Goal: Navigation & Orientation: Find specific page/section

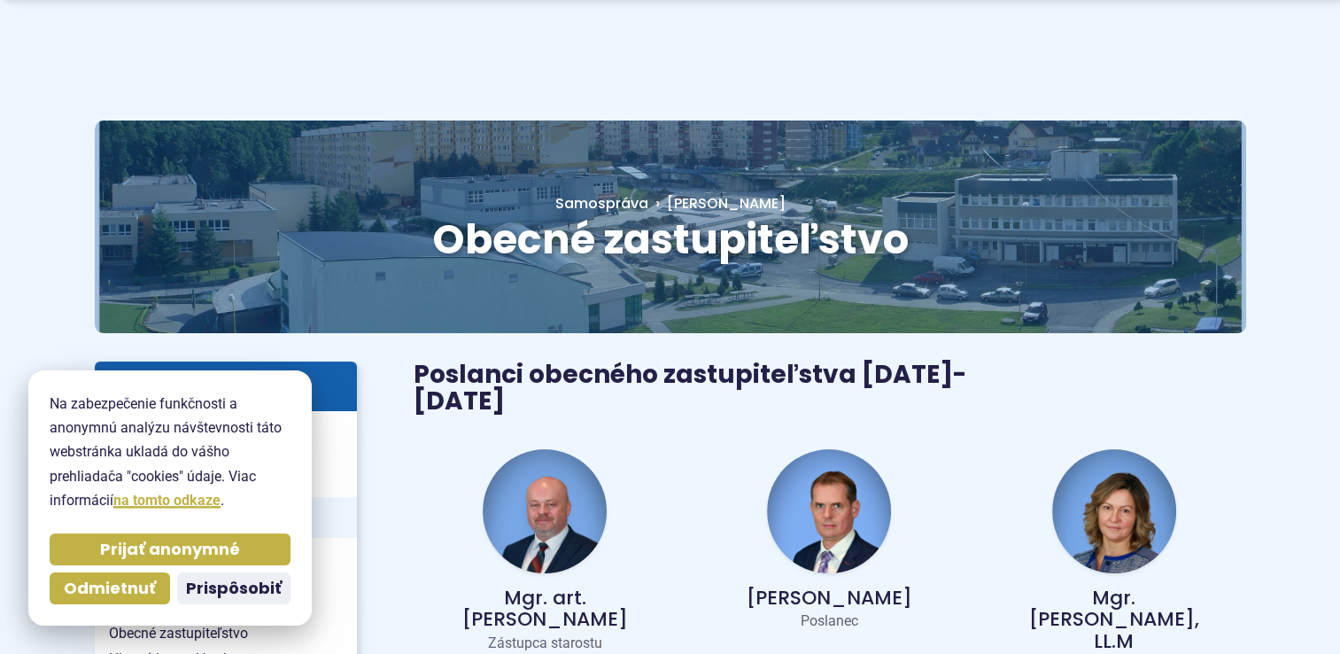
scroll to position [89, 0]
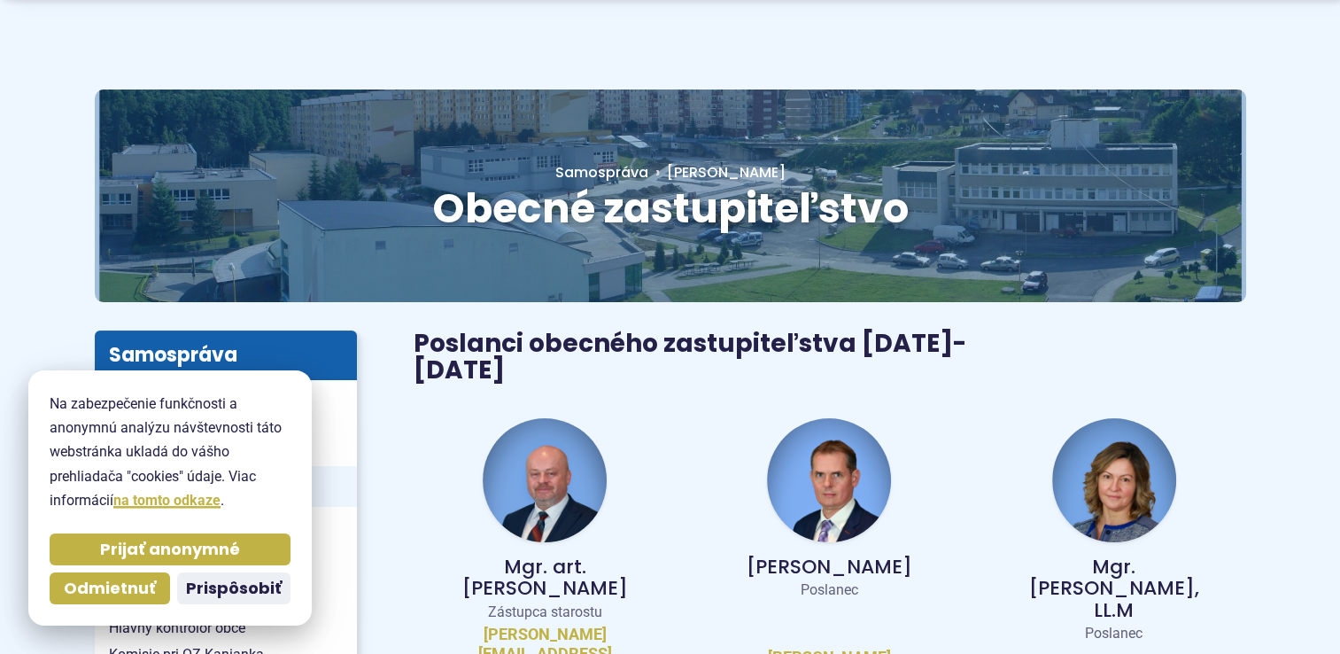
click at [871, 438] on img at bounding box center [829, 480] width 124 height 124
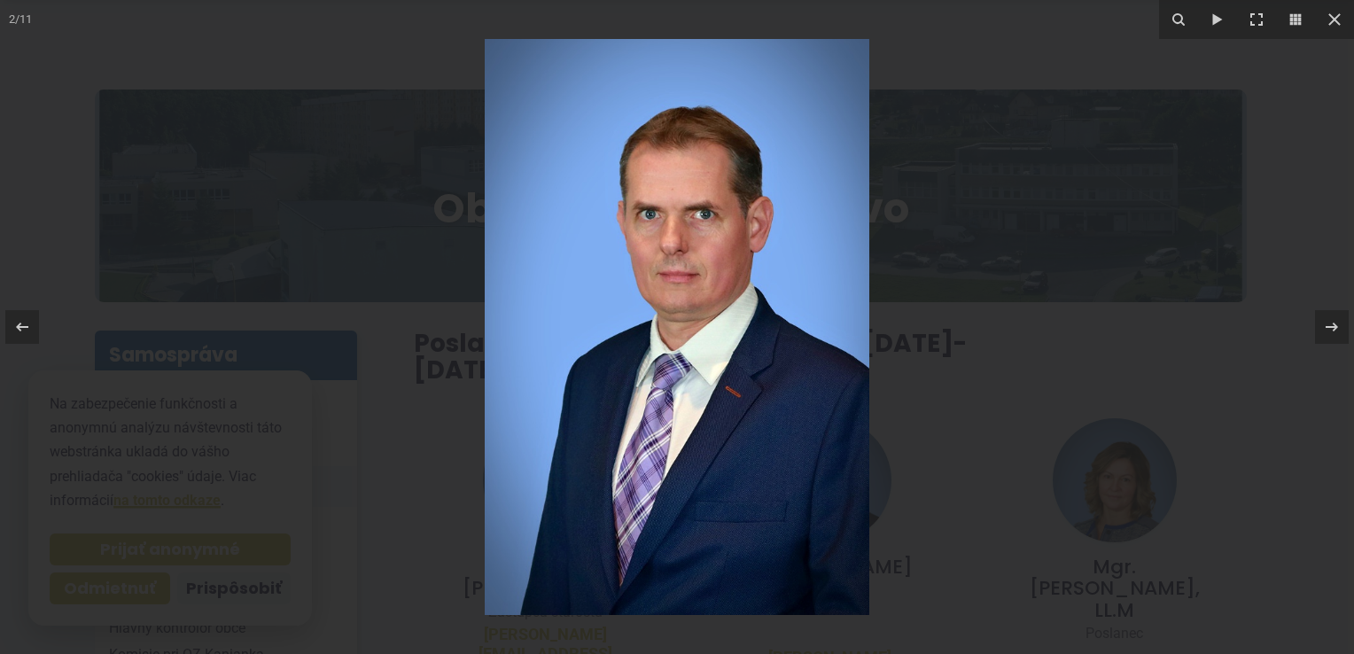
click at [967, 431] on div at bounding box center [677, 327] width 1354 height 654
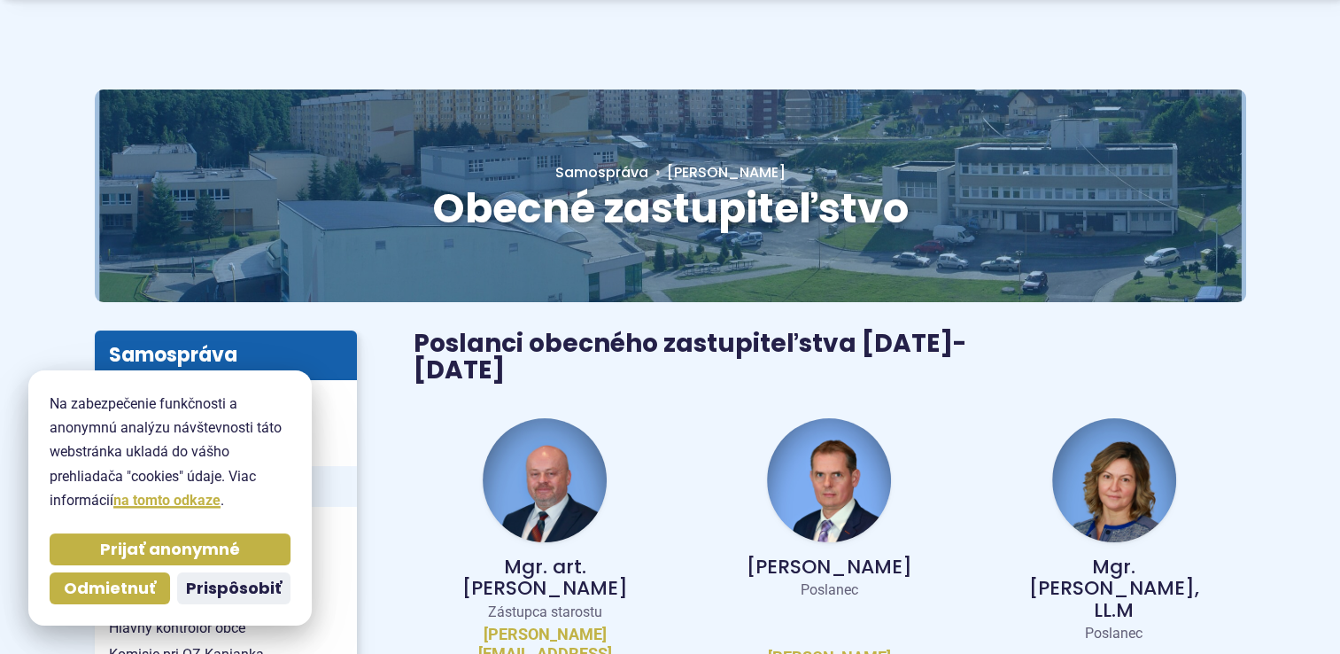
click at [582, 425] on img at bounding box center [545, 480] width 124 height 124
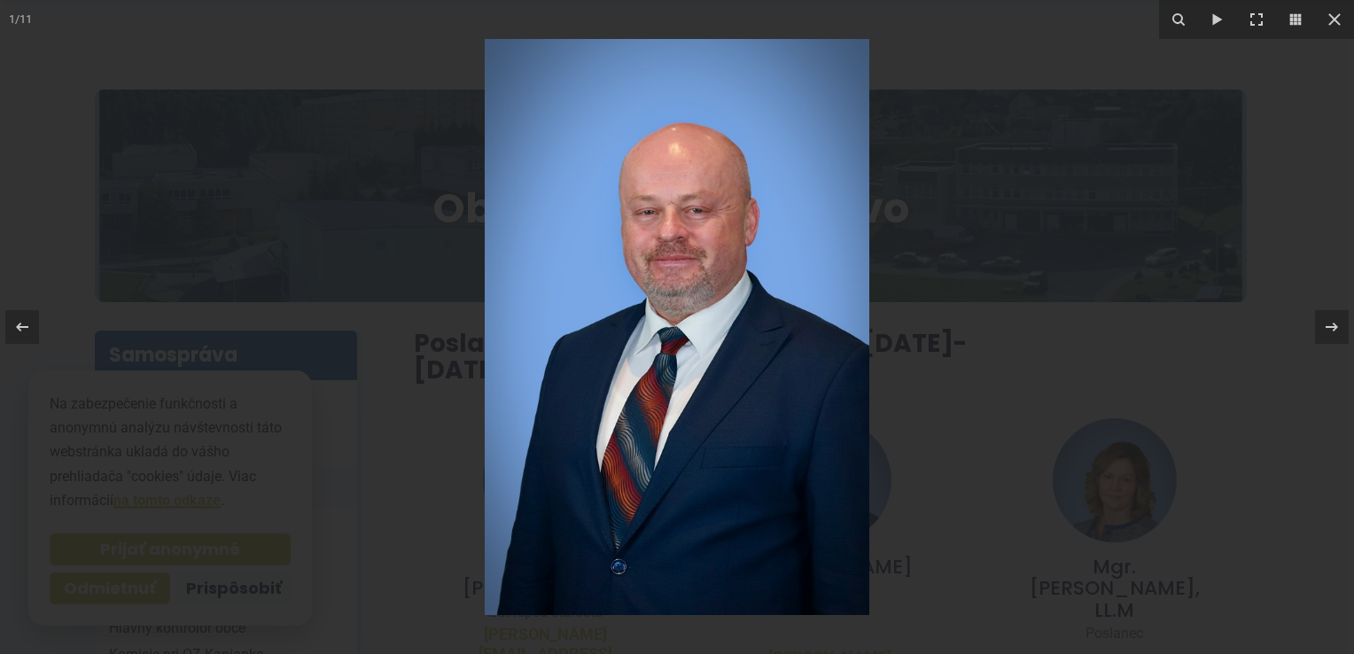
click at [934, 431] on div at bounding box center [677, 327] width 1354 height 654
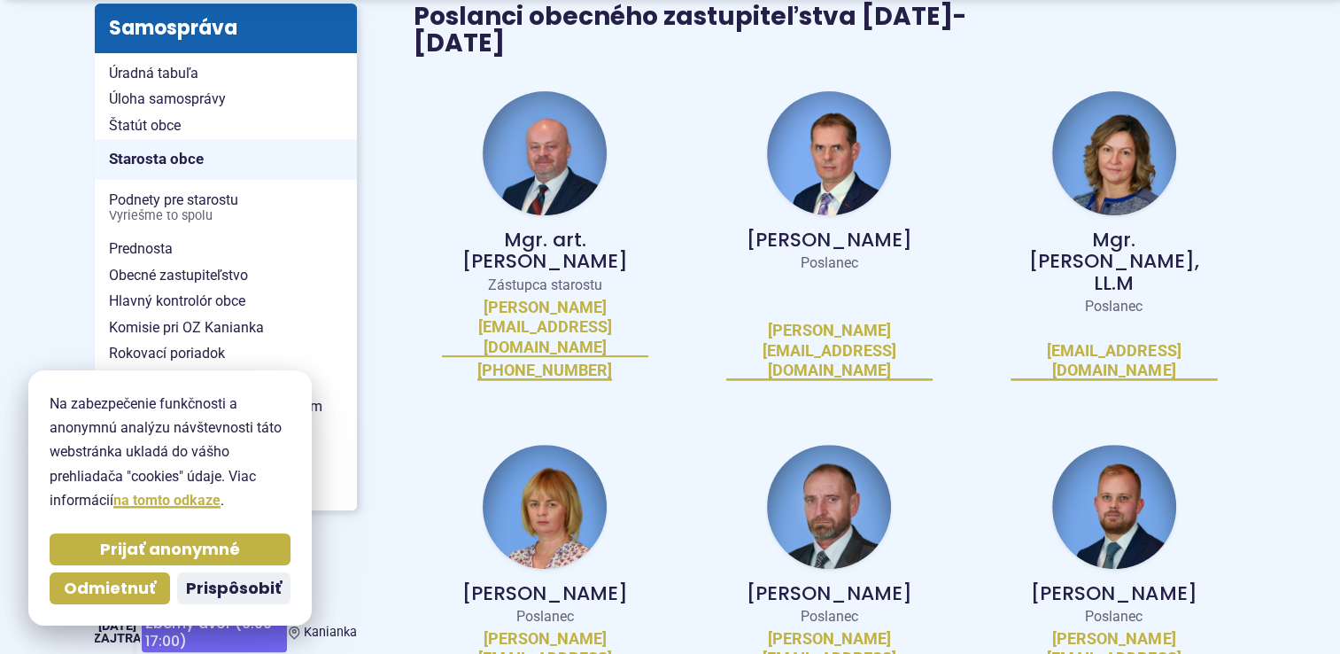
scroll to position [443, 0]
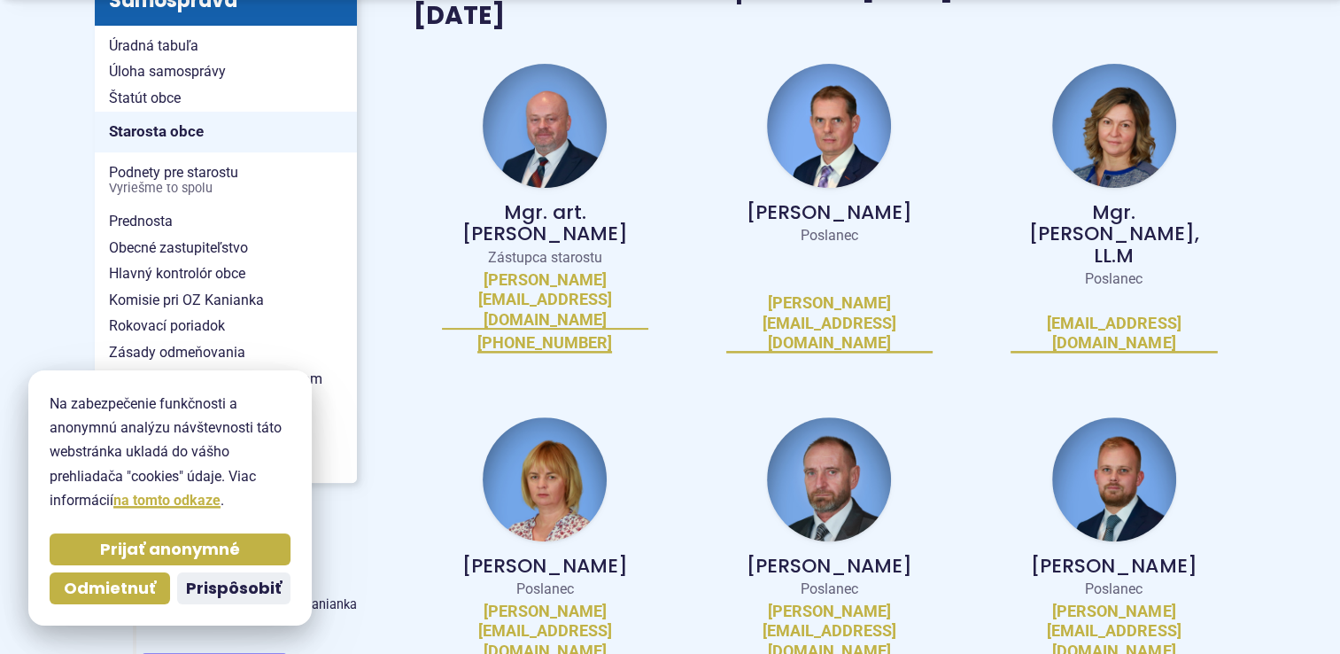
click at [864, 417] on img at bounding box center [829, 479] width 124 height 124
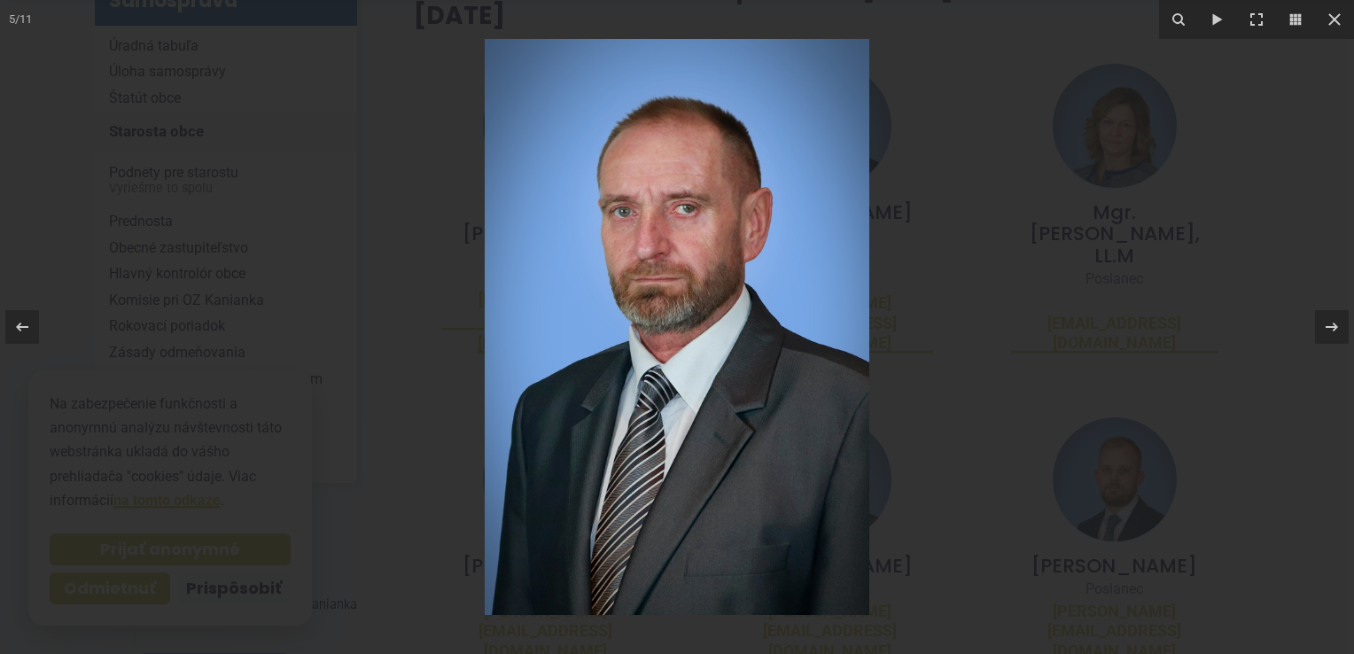
click at [950, 391] on div at bounding box center [677, 327] width 1354 height 654
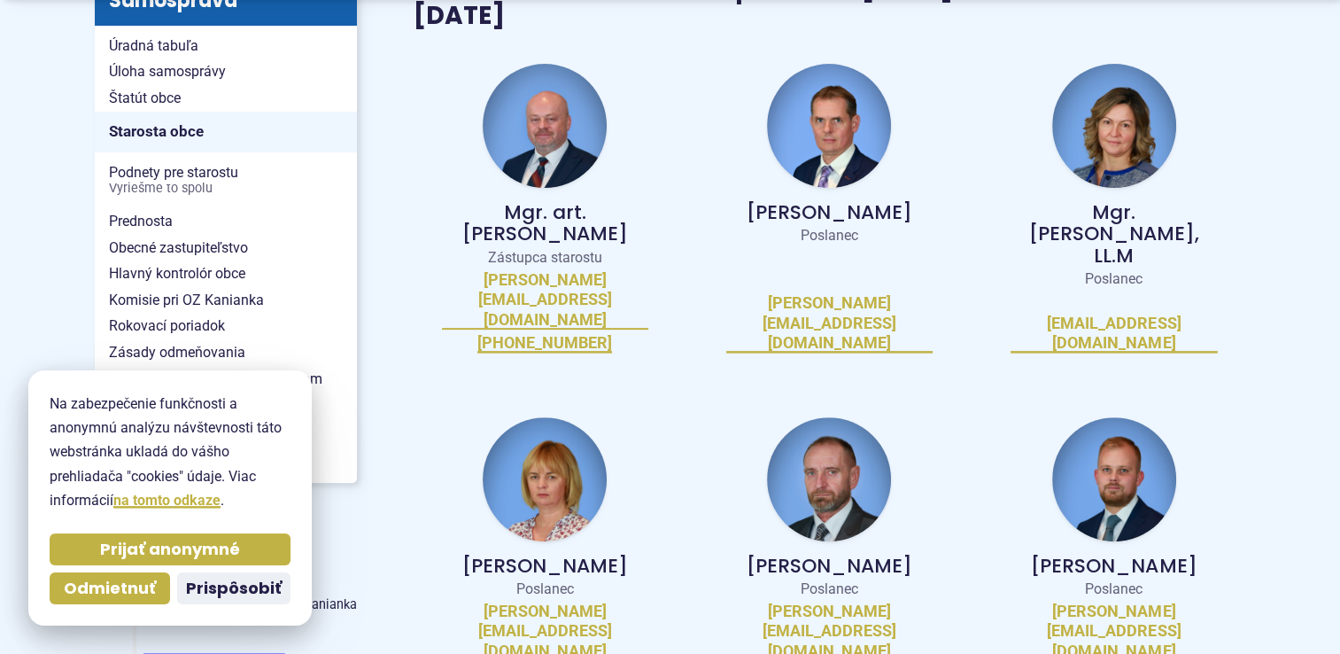
click at [1088, 417] on img at bounding box center [1114, 479] width 124 height 124
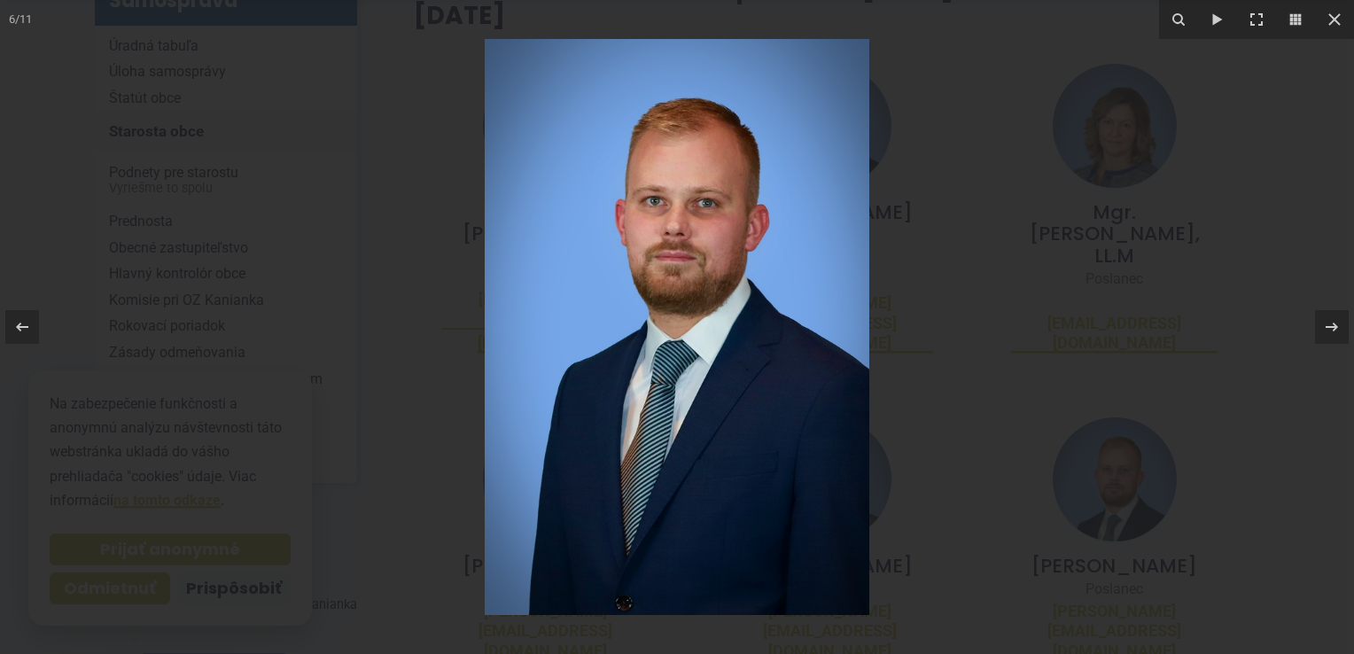
click at [994, 392] on div at bounding box center [677, 327] width 1354 height 654
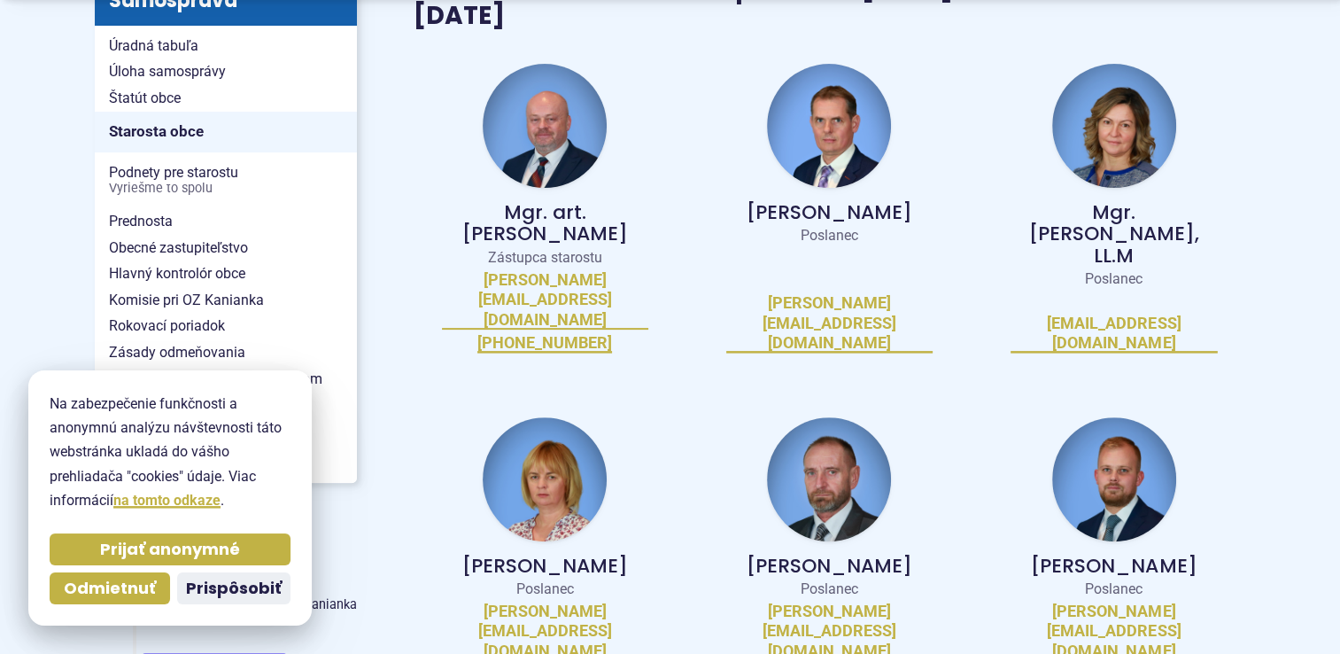
click at [597, 417] on img at bounding box center [545, 479] width 124 height 124
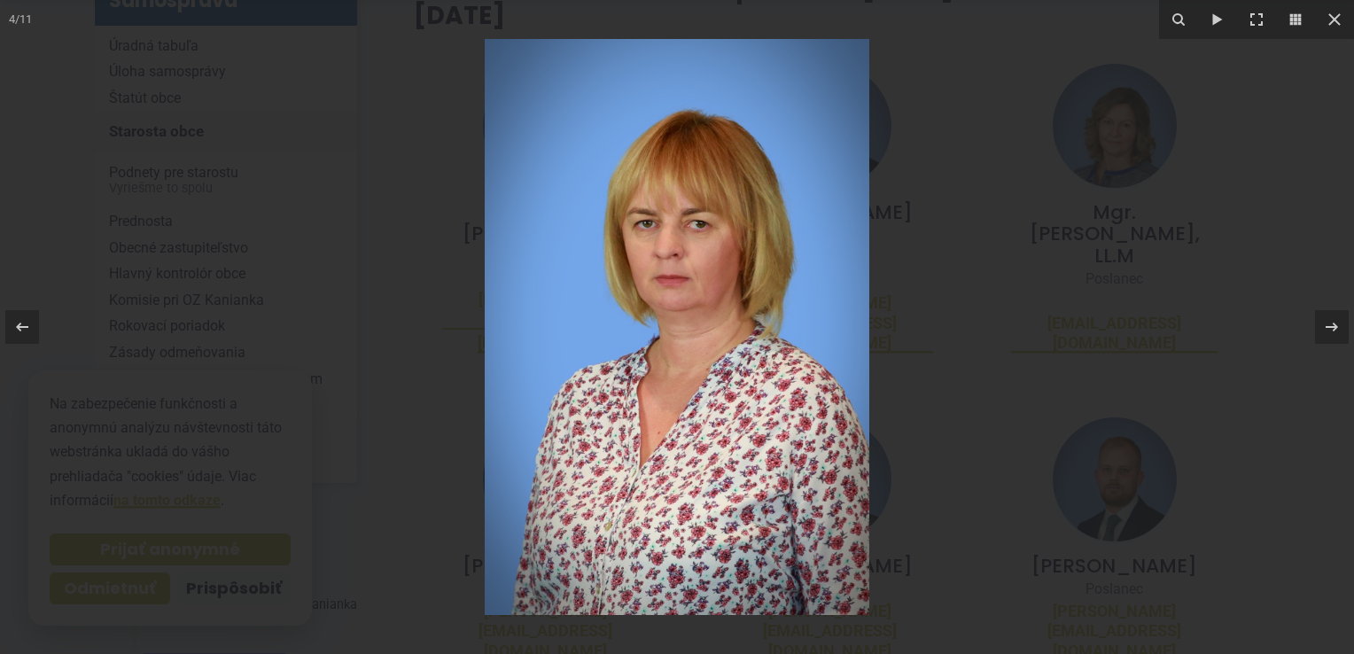
click at [911, 347] on div at bounding box center [677, 327] width 1354 height 654
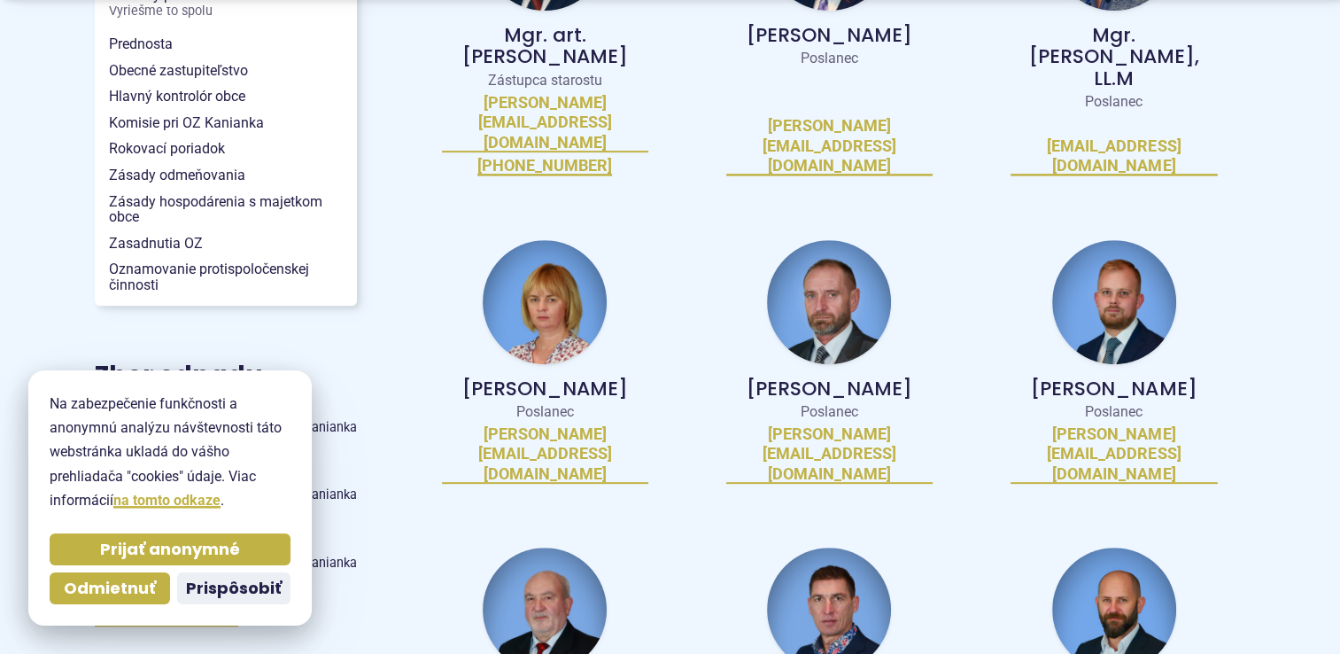
scroll to position [709, 0]
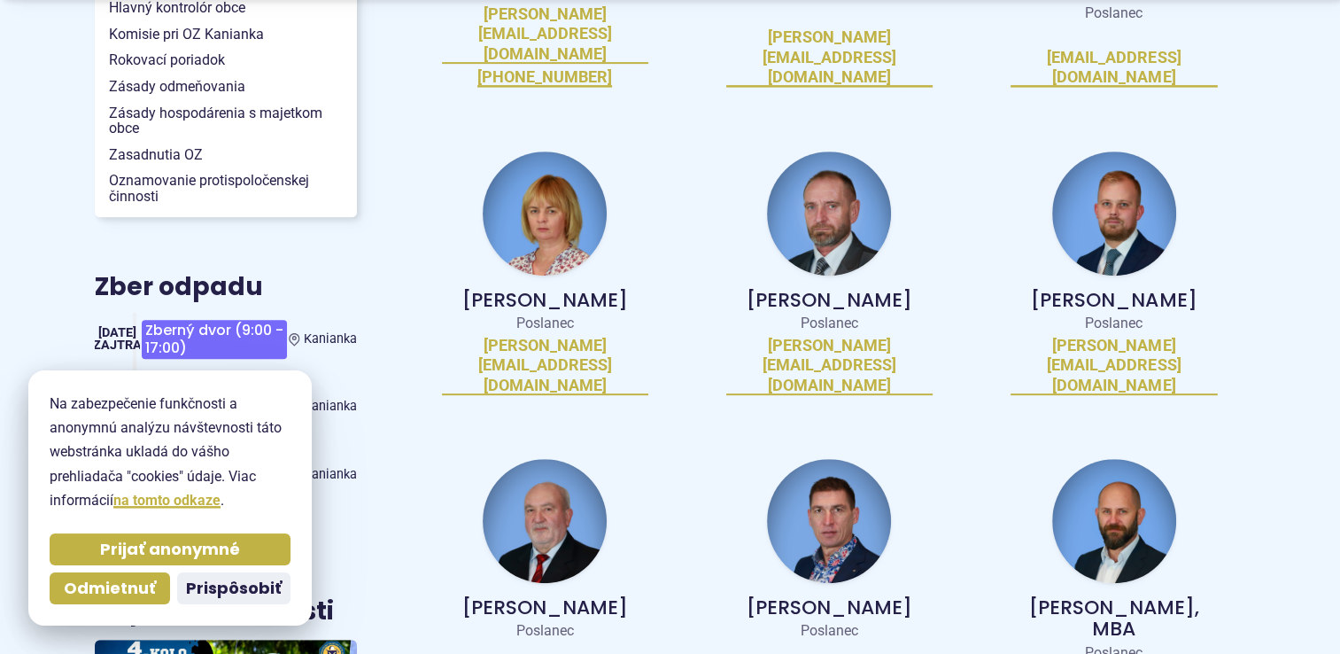
click at [872, 459] on img at bounding box center [829, 521] width 124 height 124
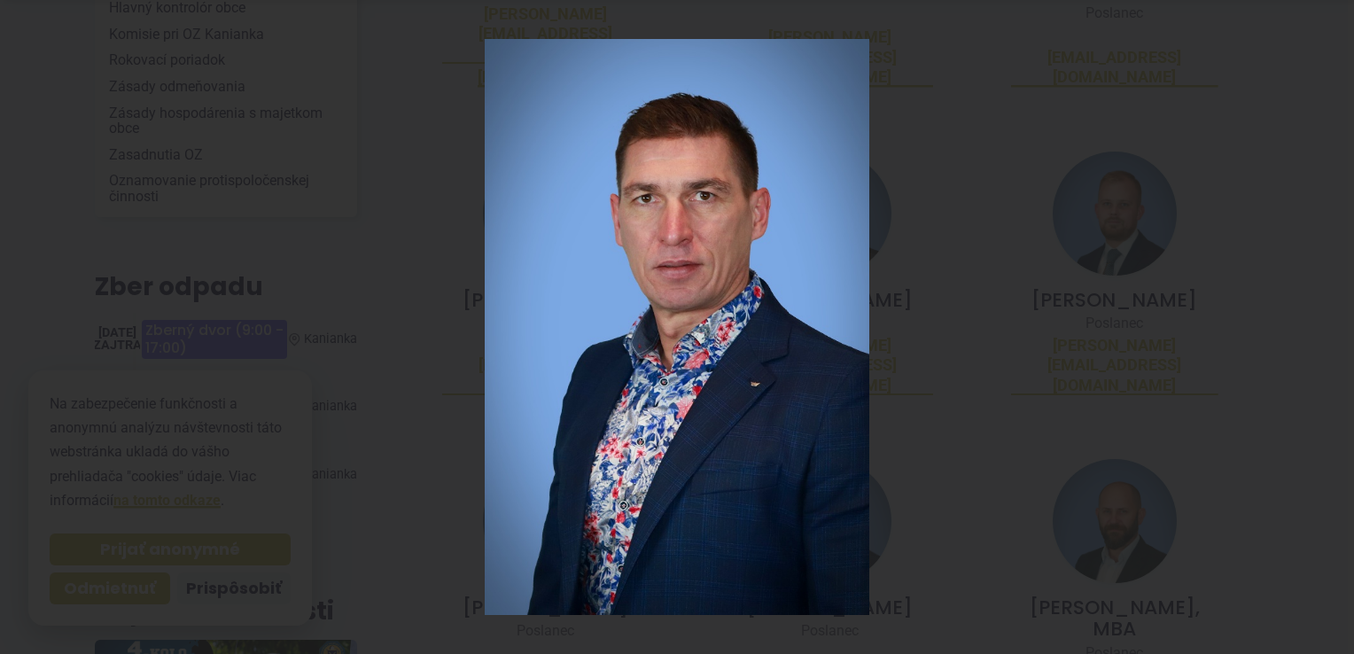
click at [928, 389] on div at bounding box center [677, 327] width 1354 height 654
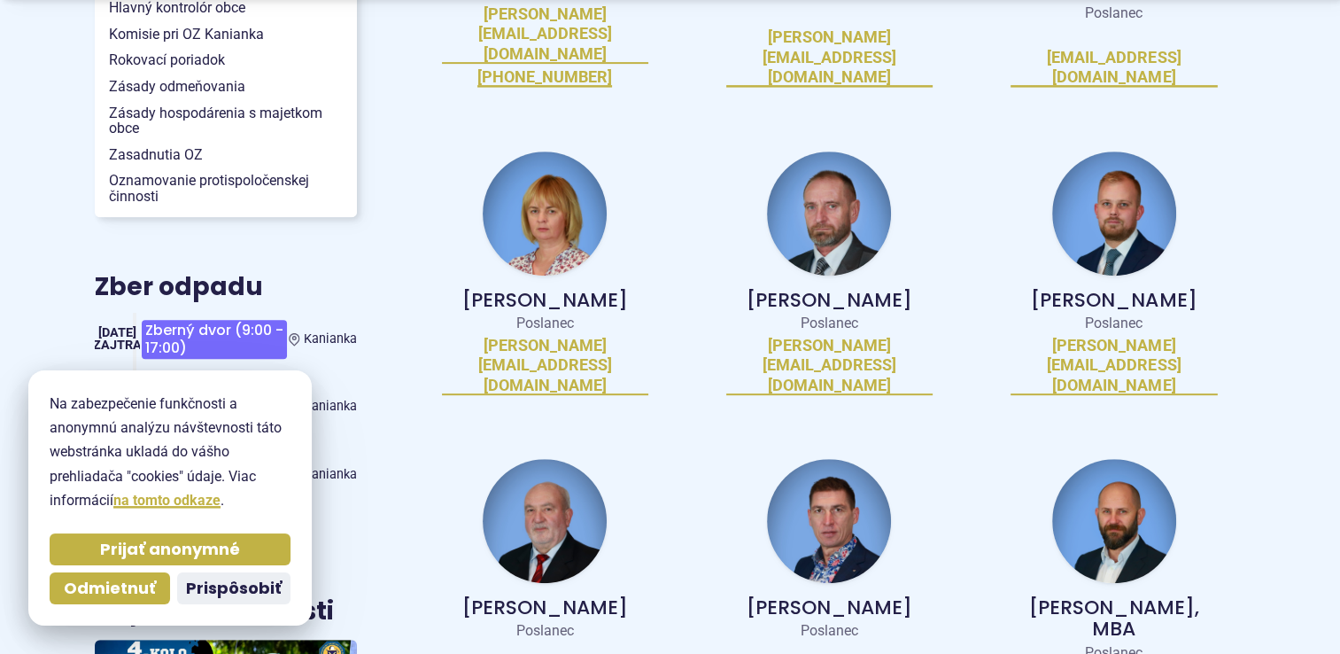
click at [578, 459] on img at bounding box center [545, 521] width 124 height 124
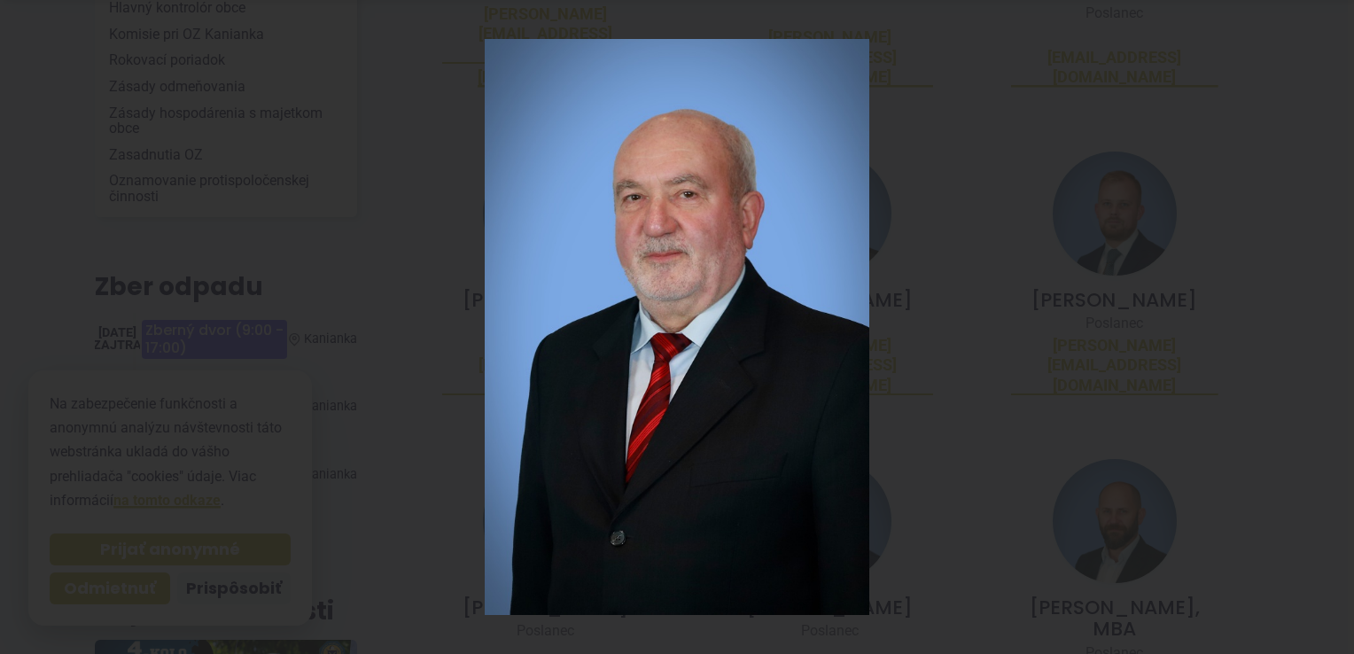
click at [936, 353] on div at bounding box center [677, 327] width 1354 height 654
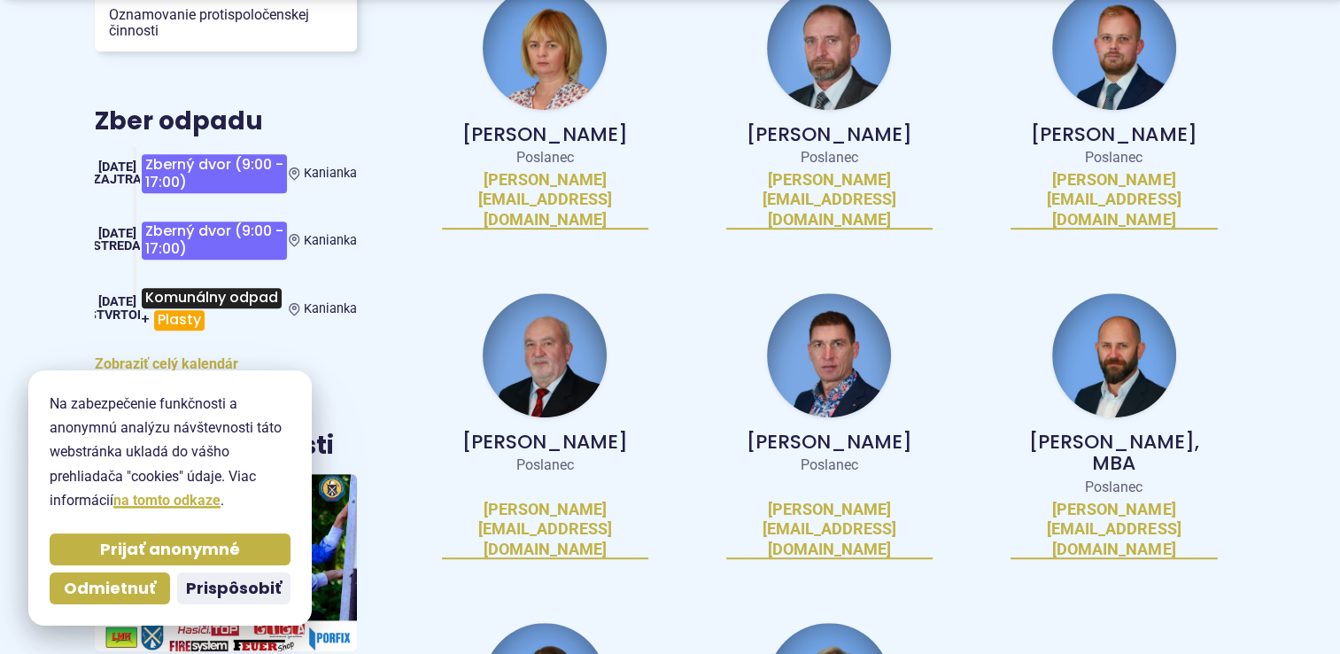
scroll to position [886, 0]
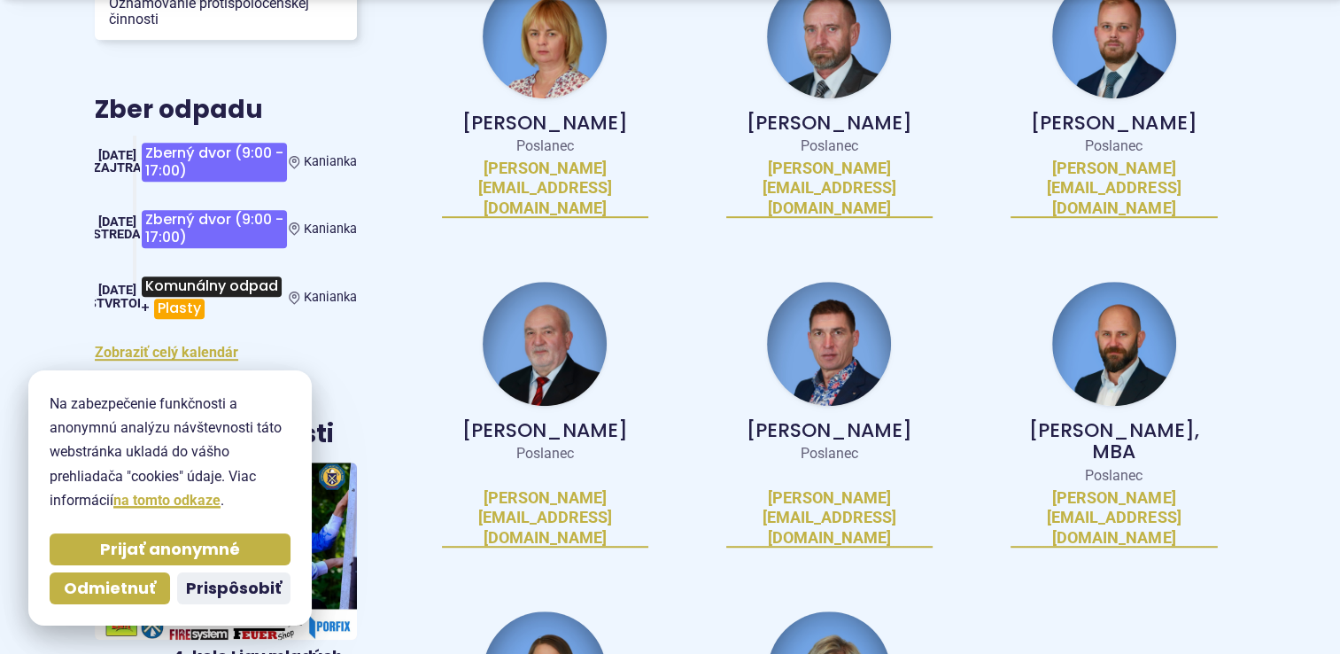
click at [1132, 282] on img at bounding box center [1114, 344] width 124 height 124
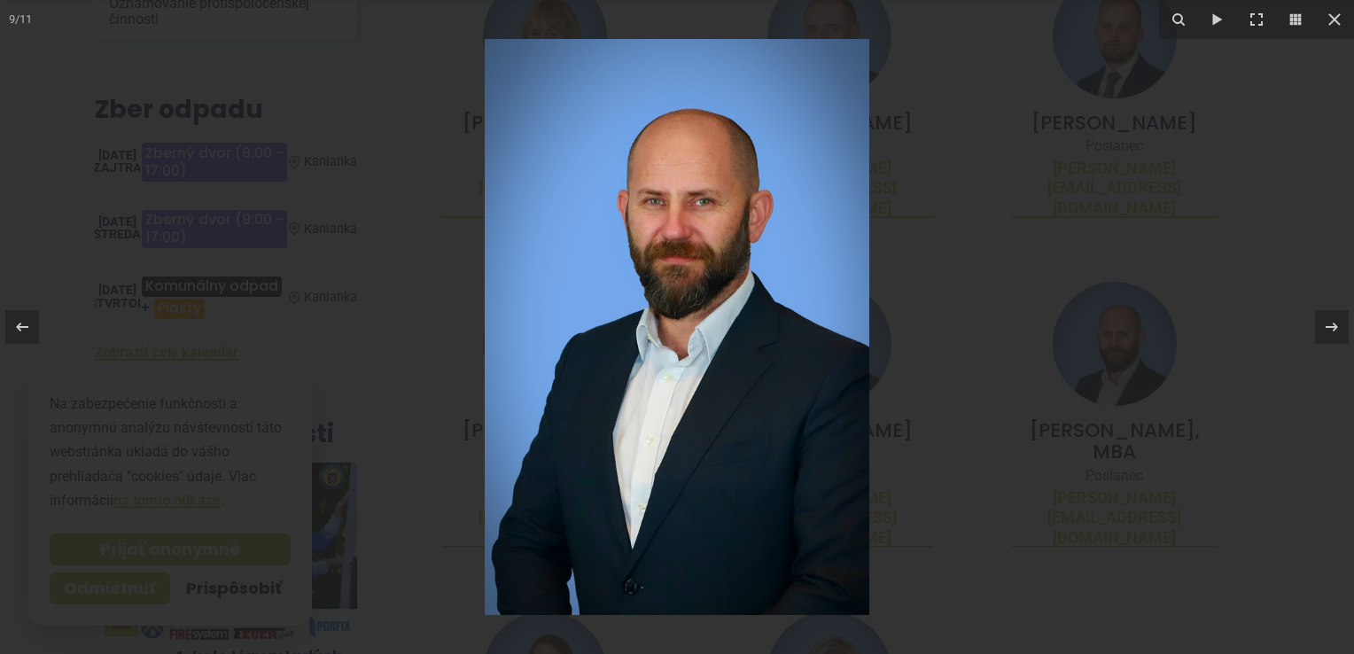
click at [1005, 257] on div at bounding box center [677, 327] width 1354 height 654
